Goal: Task Accomplishment & Management: Manage account settings

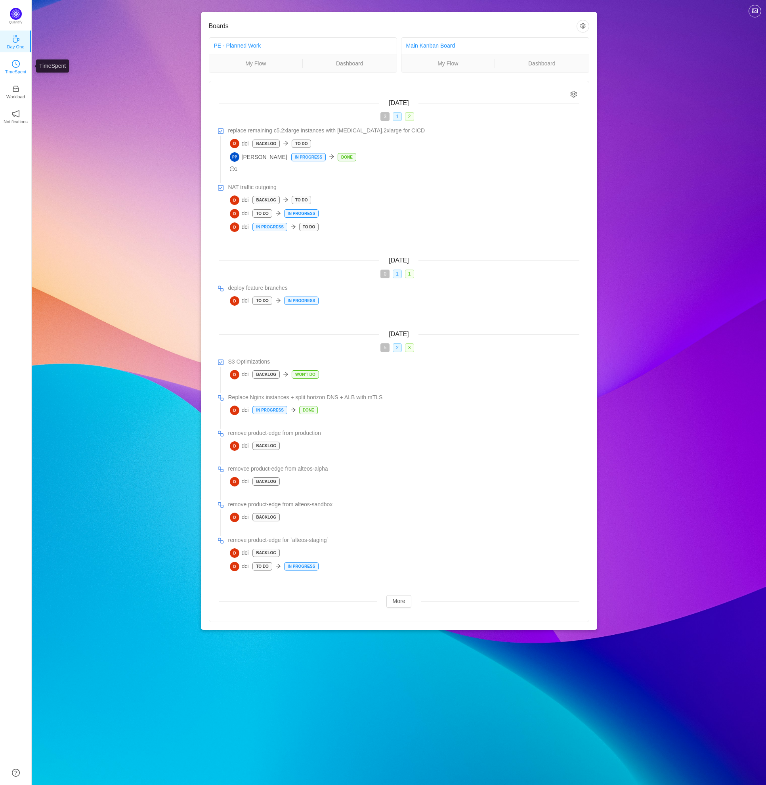
click at [20, 67] on link "TimeSpent" at bounding box center [16, 66] width 8 height 8
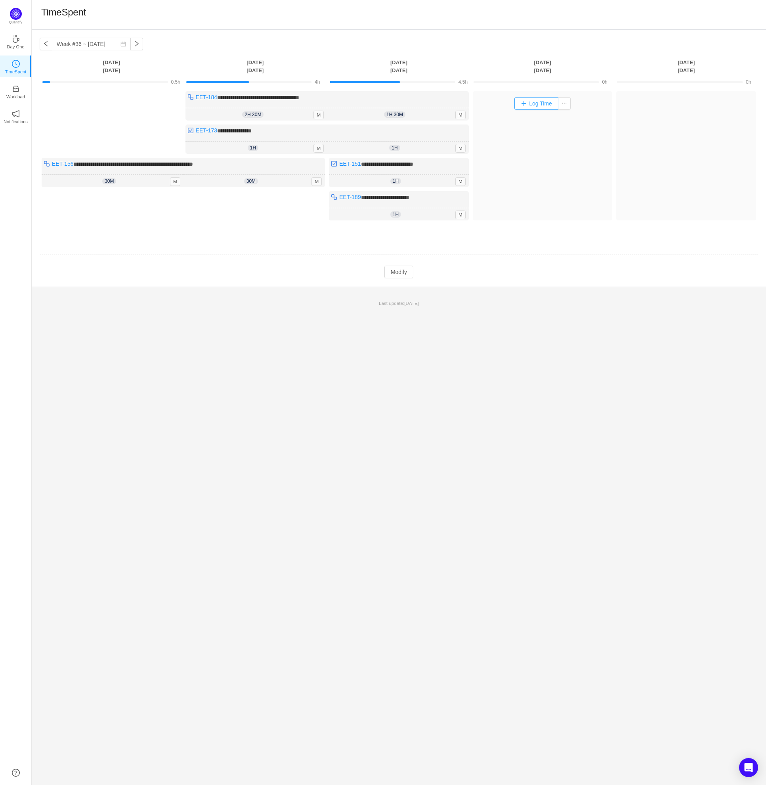
click at [541, 100] on button "Log Time" at bounding box center [537, 103] width 44 height 13
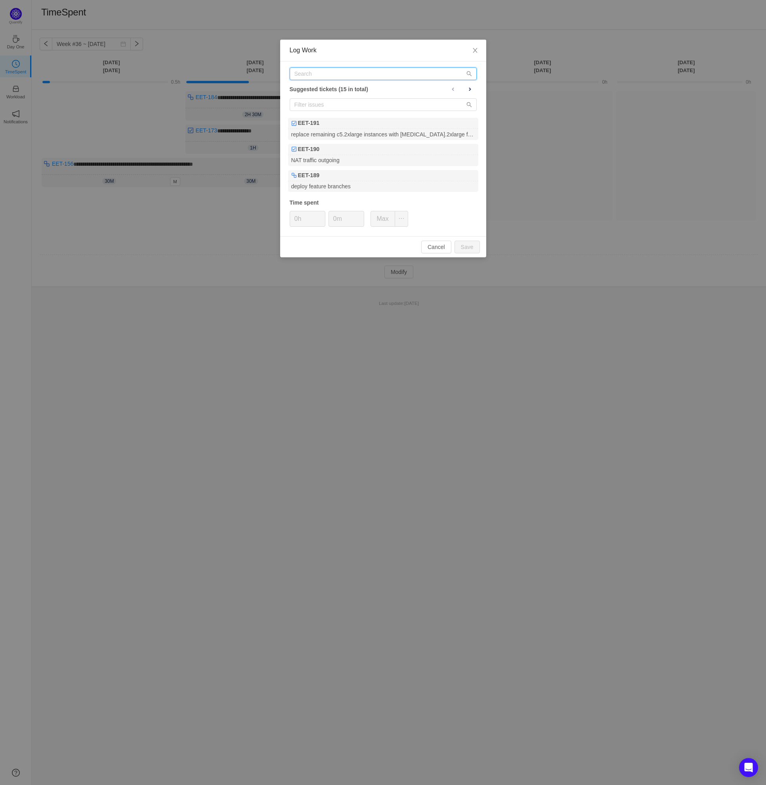
click at [341, 71] on input "text" at bounding box center [383, 73] width 187 height 13
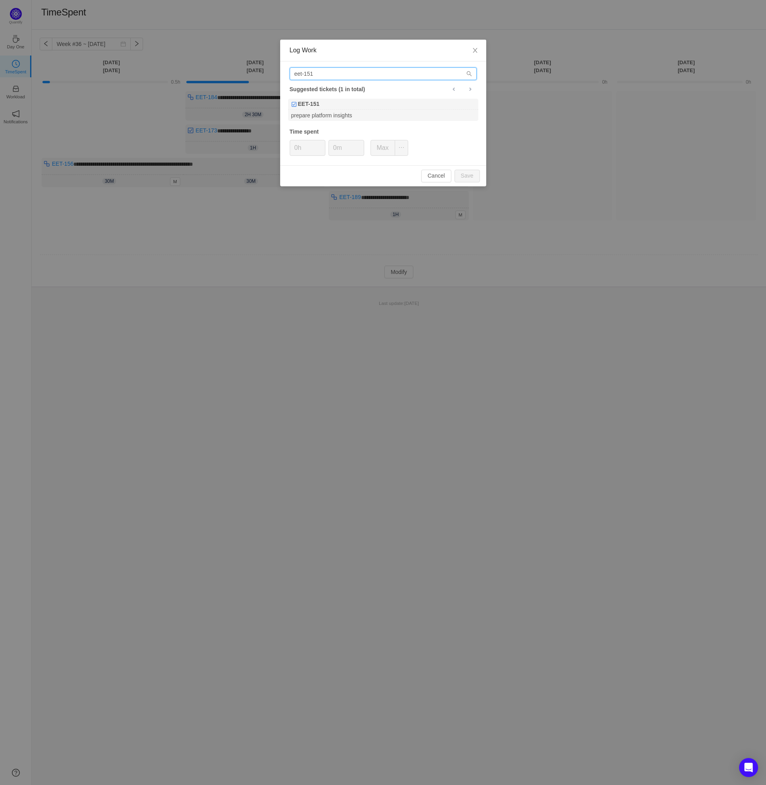
type input "eet-151"
click at [355, 105] on div "EET-151" at bounding box center [383, 104] width 190 height 11
type input "1h"
click at [457, 74] on input "eet-151" at bounding box center [383, 73] width 187 height 13
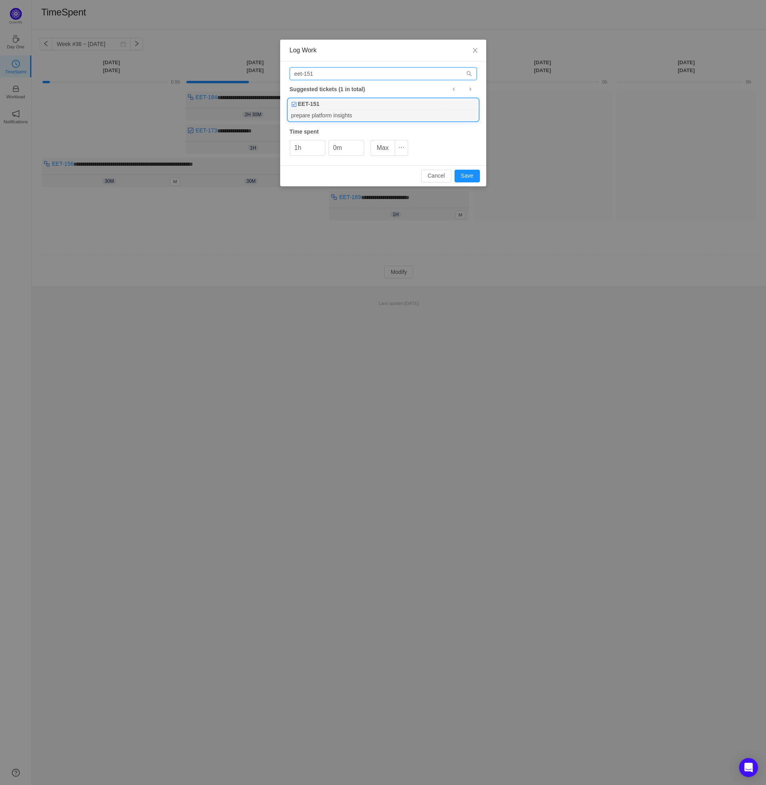
click at [457, 74] on input "eet-151" at bounding box center [383, 73] width 187 height 13
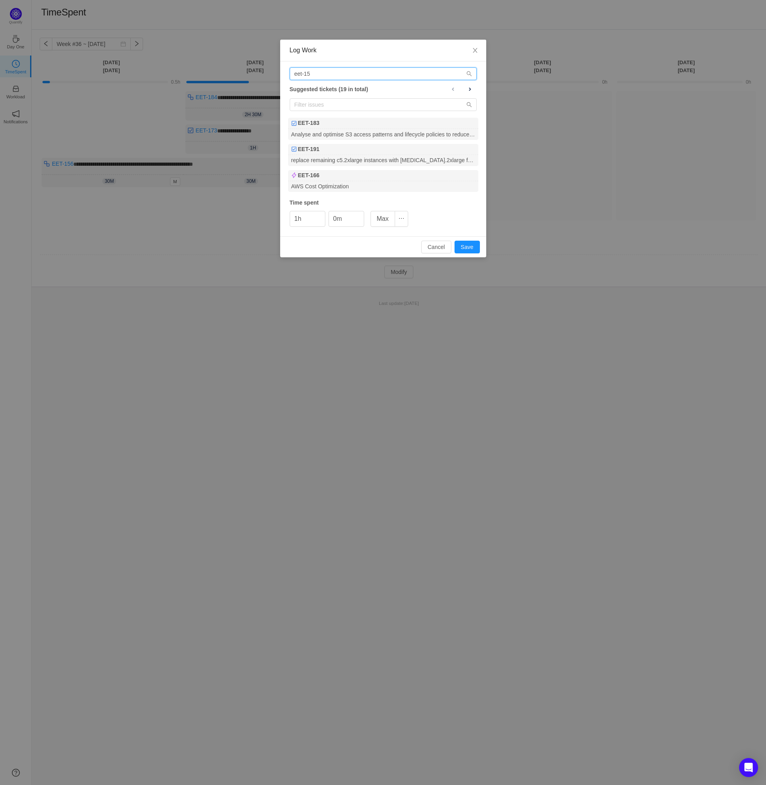
type input "eet-151"
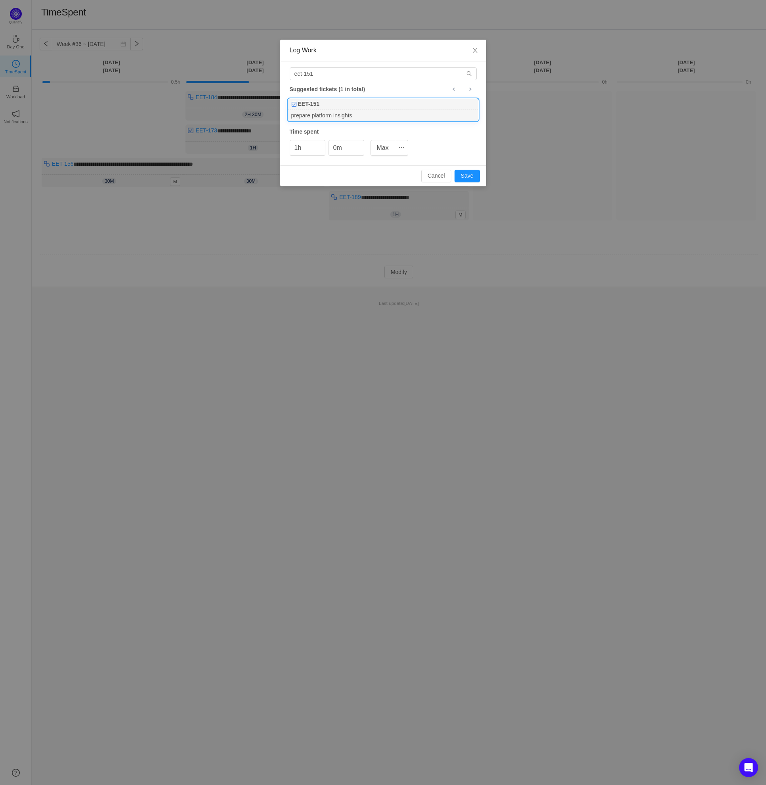
click at [345, 111] on div "prepare platform insights" at bounding box center [383, 115] width 190 height 11
click at [473, 177] on button "Save" at bounding box center [467, 176] width 25 height 13
type input "0h"
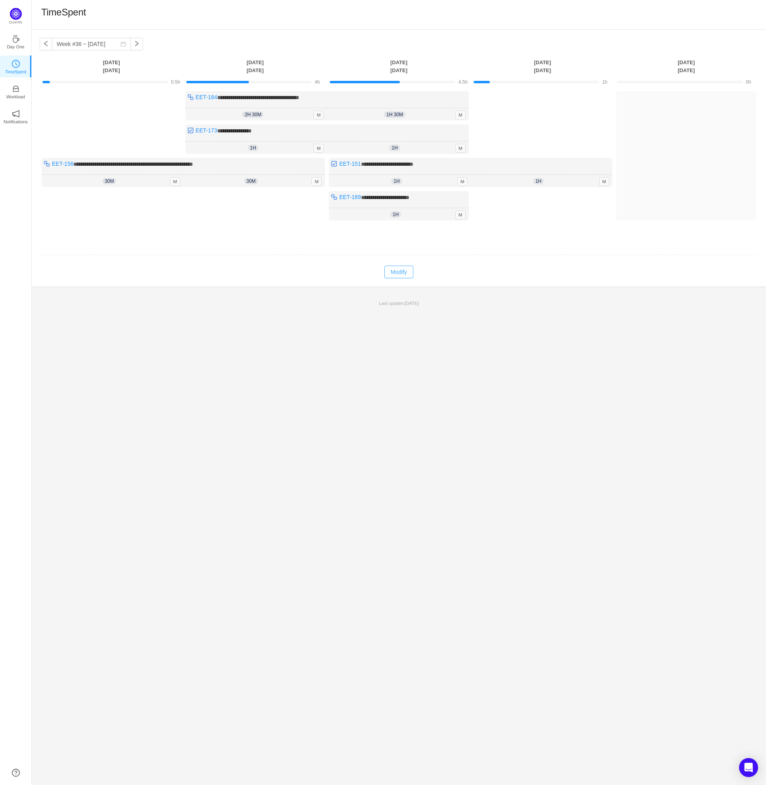
click at [394, 272] on button "Modify" at bounding box center [399, 272] width 29 height 13
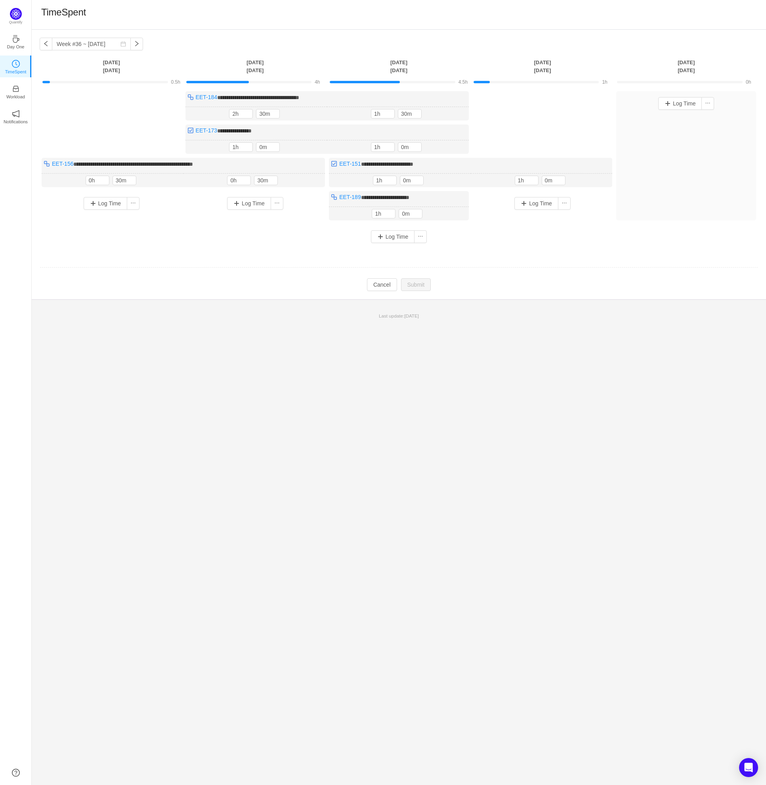
click at [541, 103] on div "**********" at bounding box center [399, 170] width 719 height 158
click at [538, 203] on button "Log Time" at bounding box center [537, 203] width 44 height 13
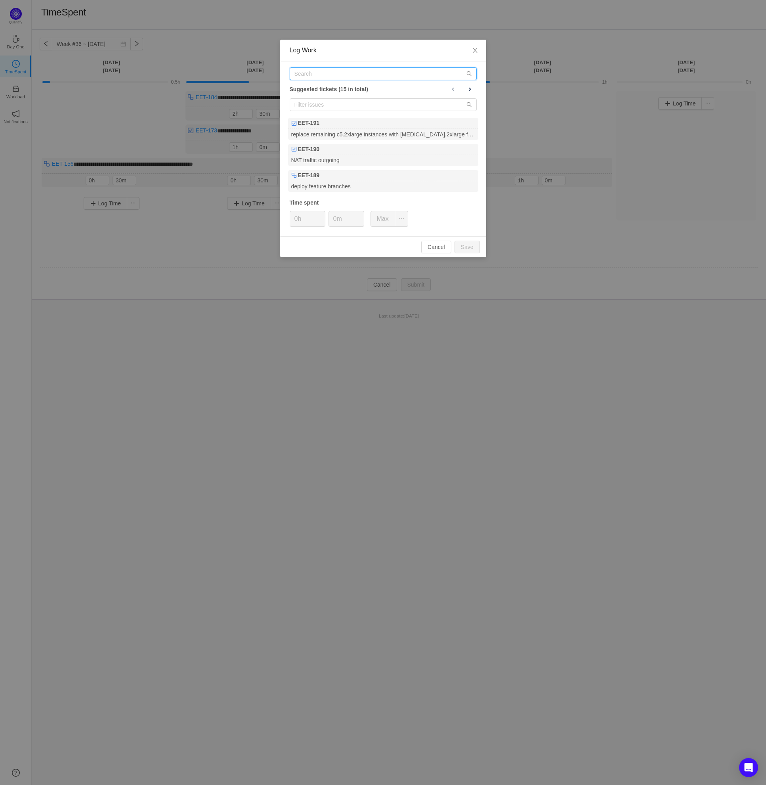
click at [344, 74] on input "text" at bounding box center [383, 73] width 187 height 13
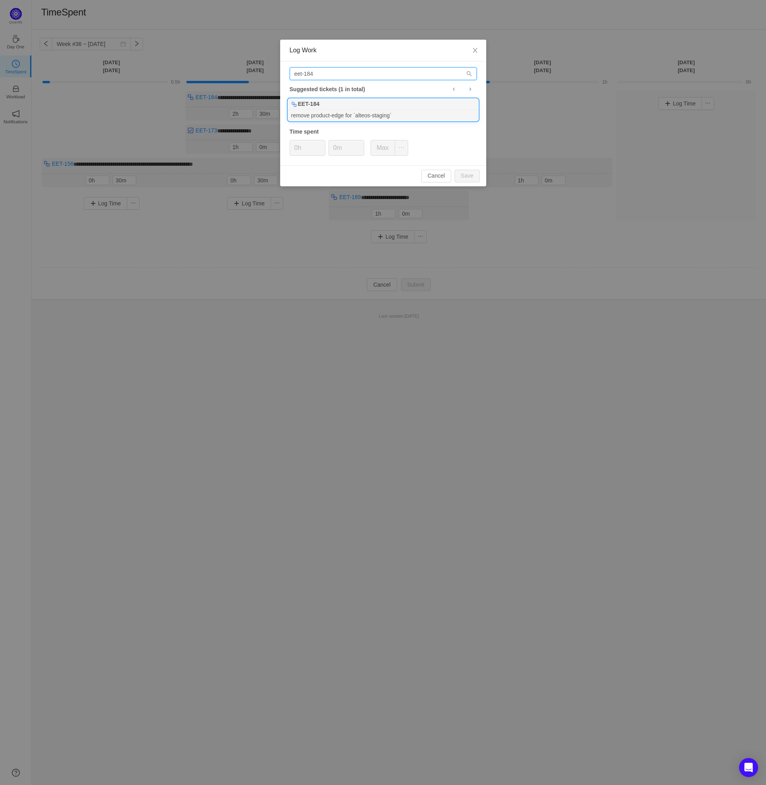
type input "eet-184"
click at [342, 114] on div "remove product-edge for `alteos-staging`" at bounding box center [383, 115] width 190 height 11
click at [463, 177] on button "Save" at bounding box center [467, 176] width 25 height 13
type input "0h"
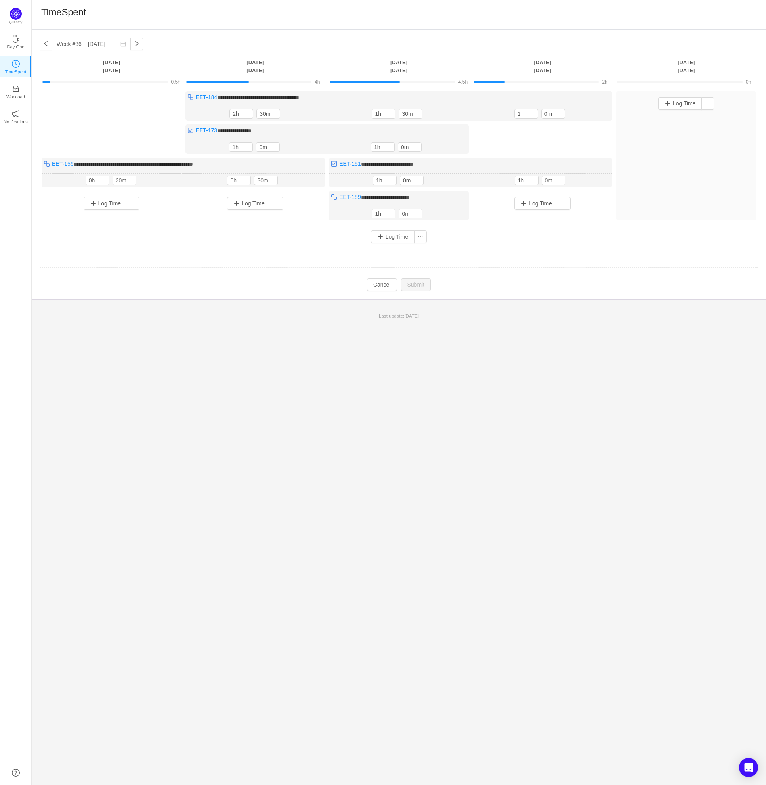
click at [517, 142] on div "**********" at bounding box center [399, 170] width 719 height 158
click at [437, 146] on div "1h 1h 0m" at bounding box center [398, 147] width 142 height 14
click at [529, 203] on button "Log Time" at bounding box center [537, 203] width 44 height 13
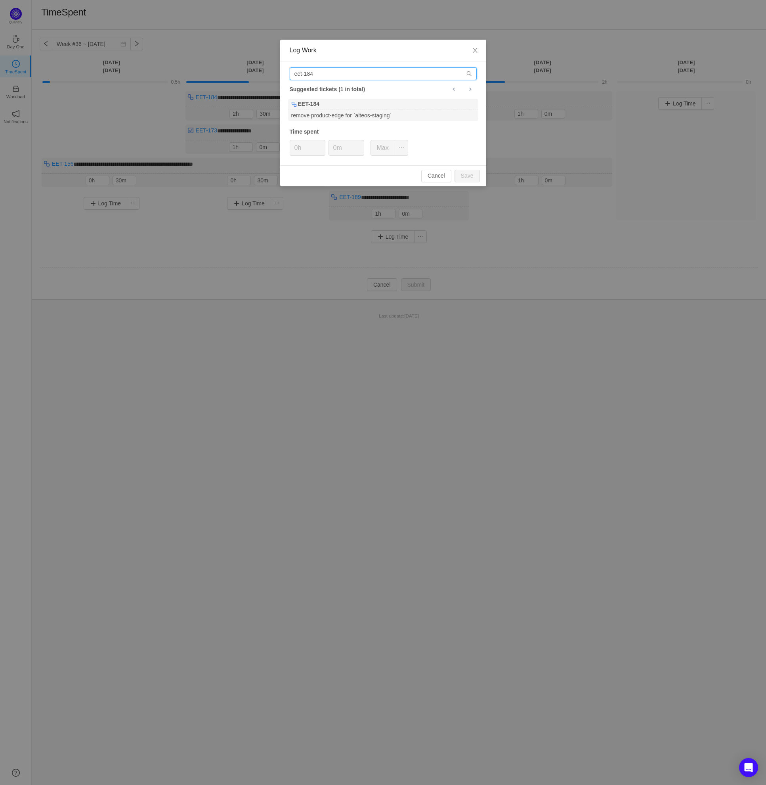
click at [361, 77] on input "eet-184" at bounding box center [383, 73] width 187 height 13
type input "eet-173"
click at [337, 113] on div "S3 Optimizations" at bounding box center [383, 115] width 190 height 11
click at [474, 177] on button "Save" at bounding box center [467, 176] width 25 height 13
type input "0h"
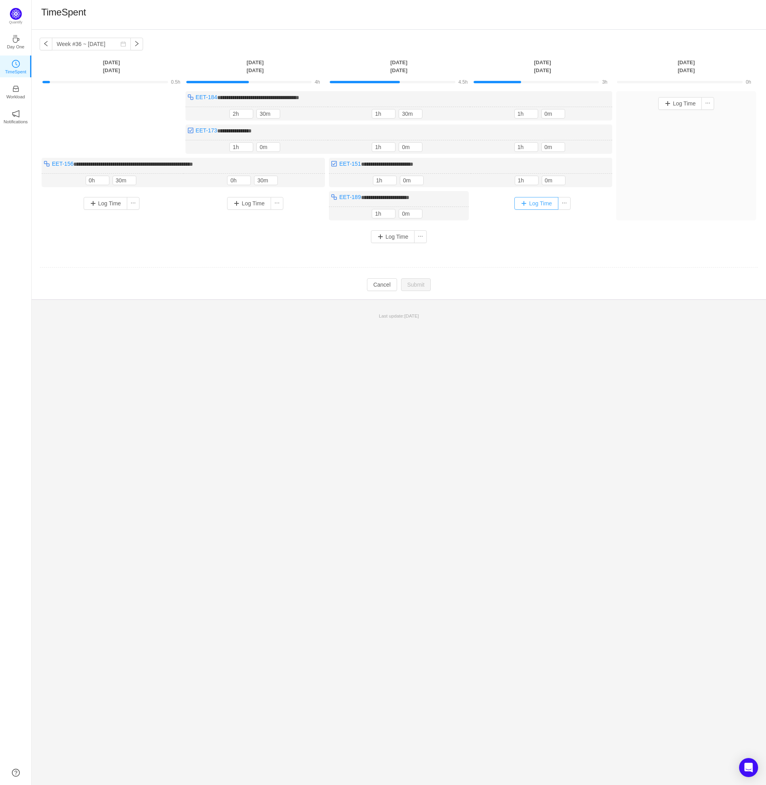
click at [535, 201] on button "Log Time" at bounding box center [537, 203] width 44 height 13
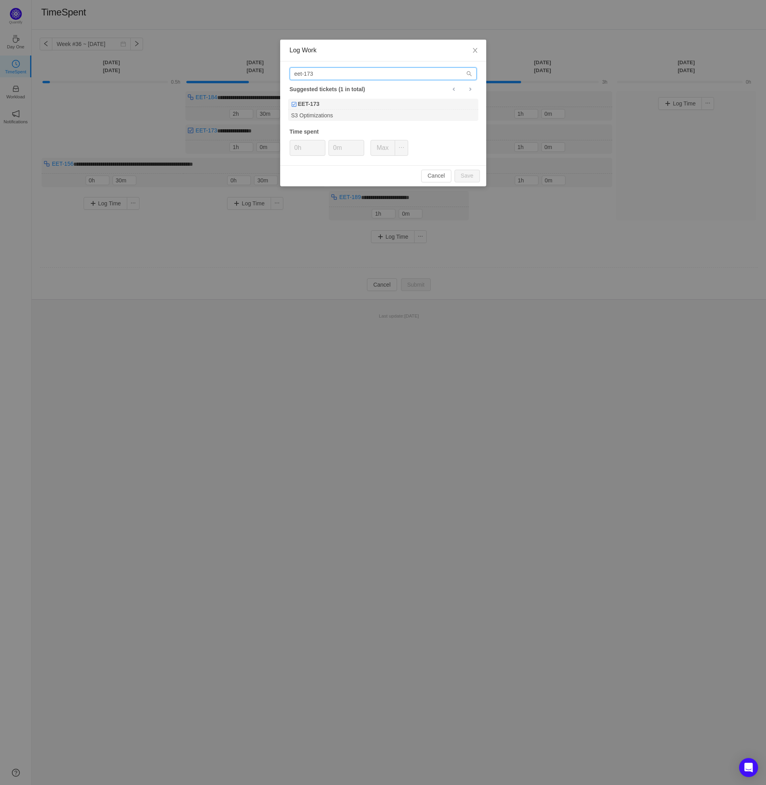
click at [327, 76] on input "eet-173" at bounding box center [383, 73] width 187 height 13
paste input "EET-190"
type input "EET-190"
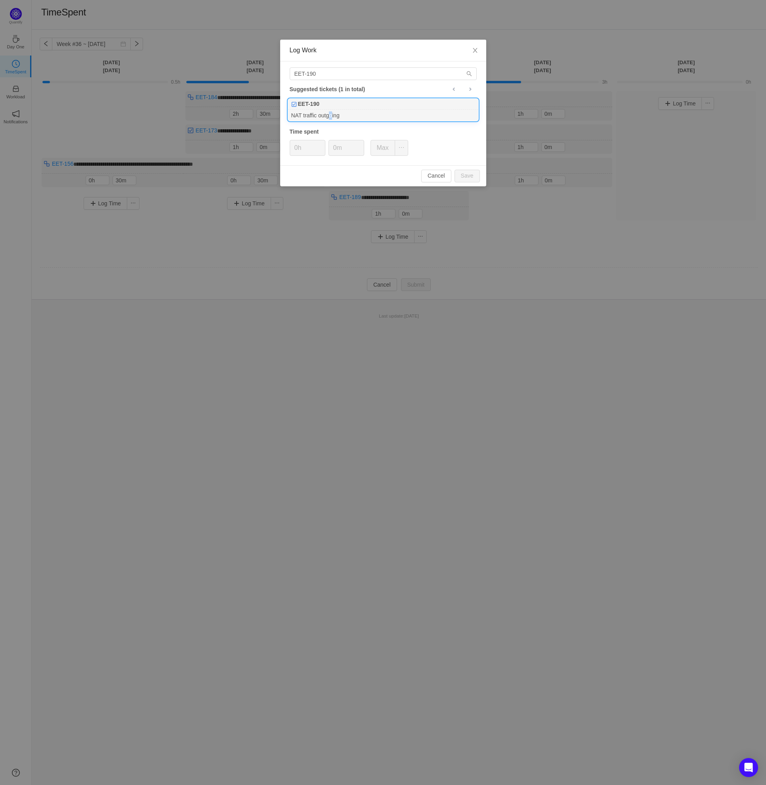
click at [327, 113] on div "NAT traffic outgoing" at bounding box center [383, 115] width 190 height 11
click at [472, 176] on button "Save" at bounding box center [467, 176] width 25 height 13
type input "0h"
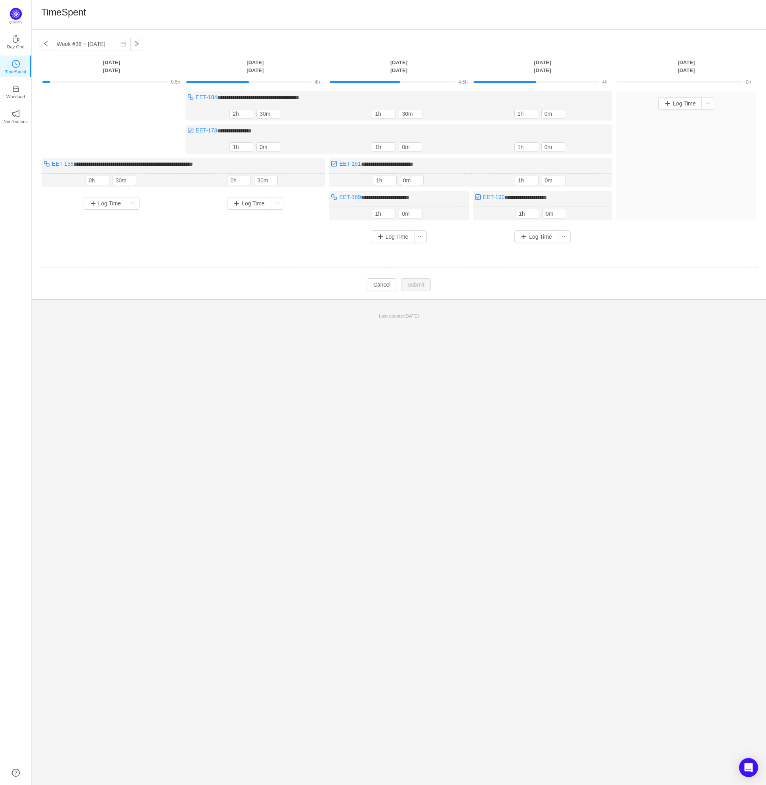
click at [581, 270] on td at bounding box center [399, 268] width 719 height 20
drag, startPoint x: 323, startPoint y: 95, endPoint x: 197, endPoint y: 97, distance: 126.9
click at [197, 97] on div "**********" at bounding box center [399, 105] width 427 height 29
drag, startPoint x: 264, startPoint y: 129, endPoint x: 194, endPoint y: 132, distance: 69.8
click at [194, 132] on div "**********" at bounding box center [399, 138] width 427 height 29
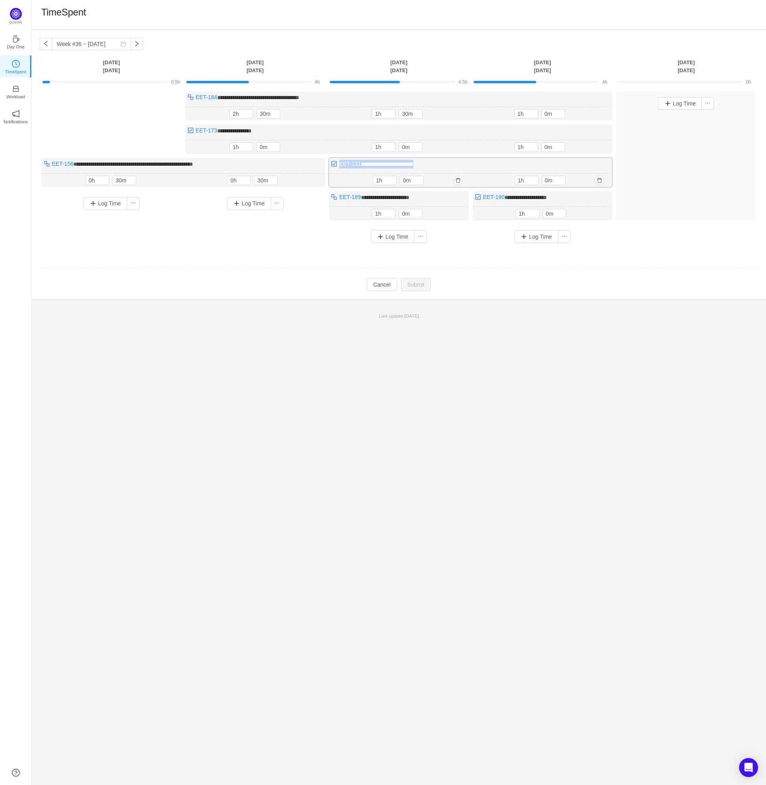
drag, startPoint x: 429, startPoint y: 163, endPoint x: 339, endPoint y: 167, distance: 90.9
click at [339, 167] on div "**********" at bounding box center [470, 172] width 283 height 29
click at [442, 166] on div "**********" at bounding box center [470, 172] width 283 height 29
drag, startPoint x: 425, startPoint y: 163, endPoint x: 341, endPoint y: 161, distance: 84.1
click at [341, 161] on div "**********" at bounding box center [470, 172] width 283 height 29
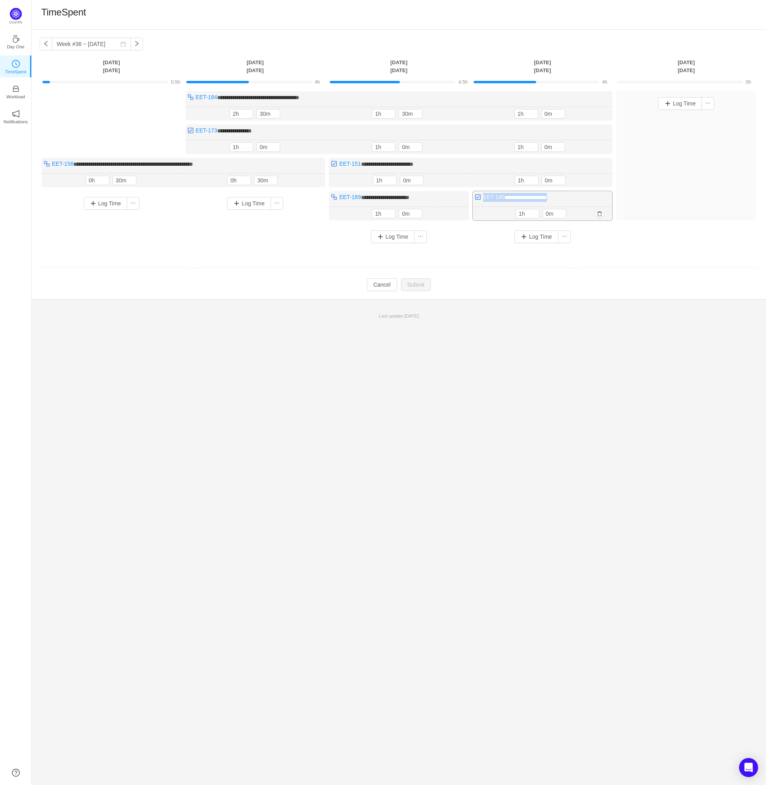
drag, startPoint x: 556, startPoint y: 195, endPoint x: 484, endPoint y: 200, distance: 72.3
click at [484, 200] on div "**********" at bounding box center [543, 205] width 140 height 29
